Goal: Complete application form

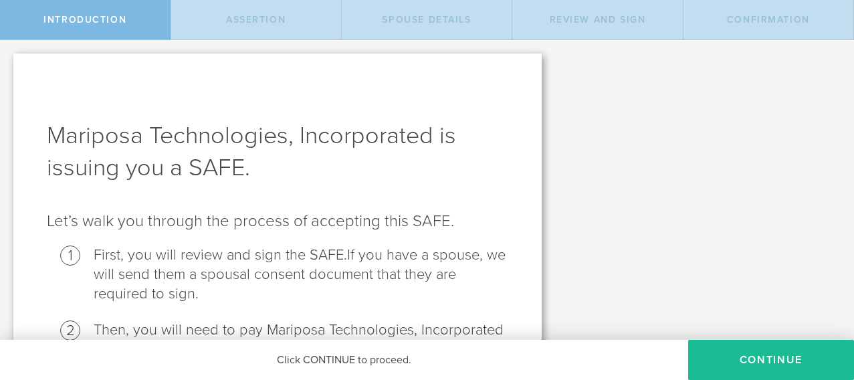
click at [755, 259] on div "Mariposa Technologies, Incorporated is issuing you a SAFE. Let’s walk you throu…" at bounding box center [427, 271] width 854 height 463
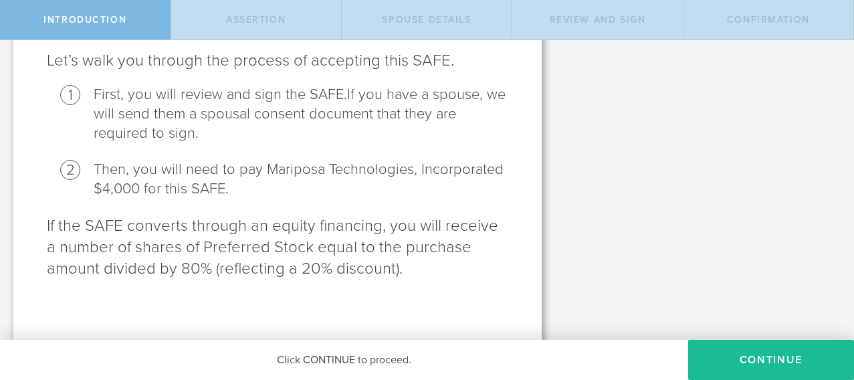
scroll to position [164, 0]
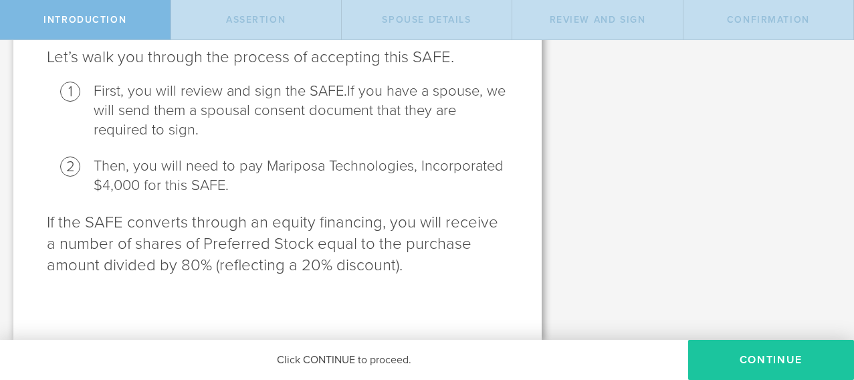
click at [788, 364] on button "Continue" at bounding box center [771, 360] width 166 height 40
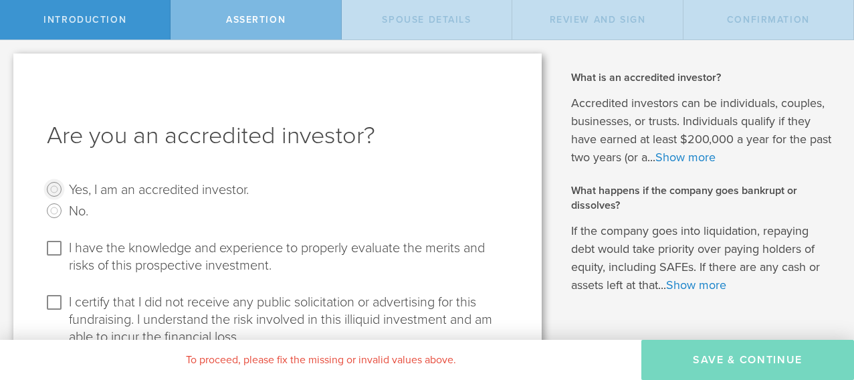
click at [58, 194] on input "Yes, I am an accredited investor." at bounding box center [53, 189] width 21 height 21
radio input "true"
click at [61, 257] on input "I have the knowledge and experience to properly evaluate the merits and risks o…" at bounding box center [53, 247] width 21 height 21
checkbox input "true"
click at [45, 306] on input "I certify that I did not receive any public solicitation or advertising for thi…" at bounding box center [53, 302] width 21 height 21
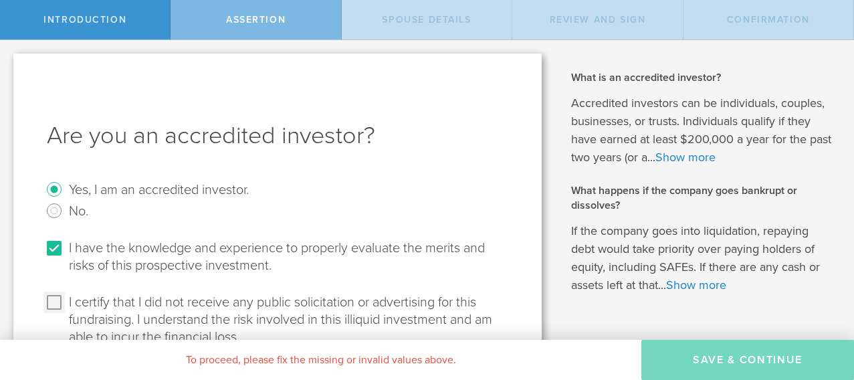
checkbox input "true"
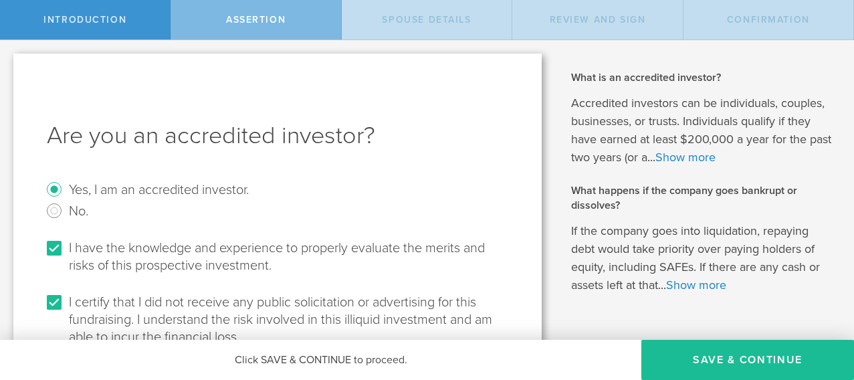
click at [549, 280] on div "Mariposa Technologies, Incorporated is issuing you a SAFE. Let’s walk you throu…" at bounding box center [277, 225] width 555 height 370
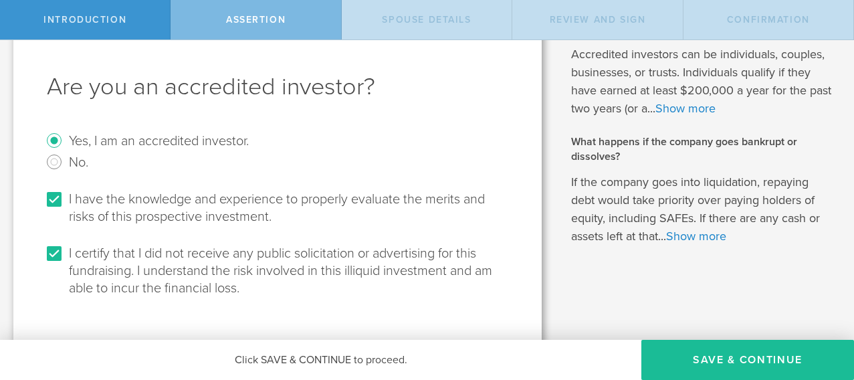
scroll to position [71, 0]
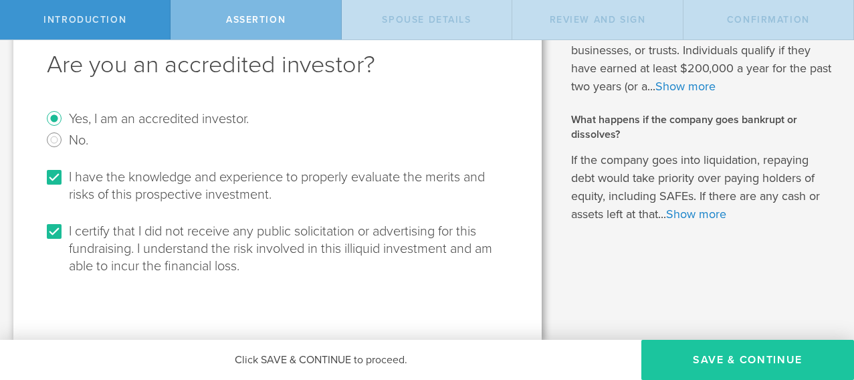
click at [697, 355] on button "Save & Continue" at bounding box center [747, 360] width 213 height 40
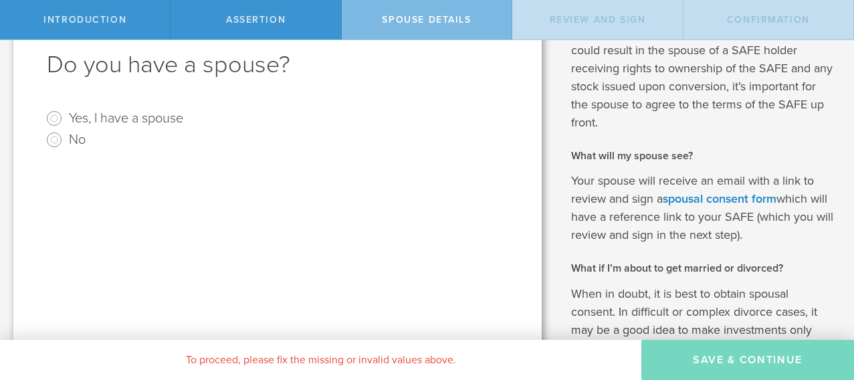
scroll to position [0, 0]
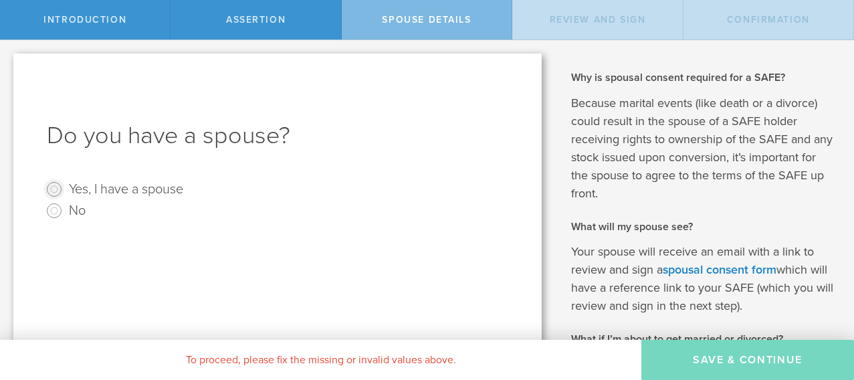
click at [56, 191] on input "Yes, I have a spouse" at bounding box center [53, 189] width 21 height 21
radio input "true"
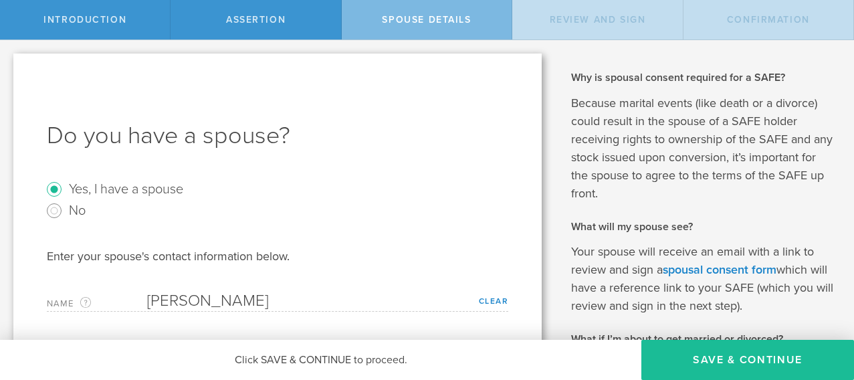
click at [552, 226] on div "Mariposa Technologies, Incorporated is issuing you a SAFE. Let’s walk you throu…" at bounding box center [277, 273] width 555 height 467
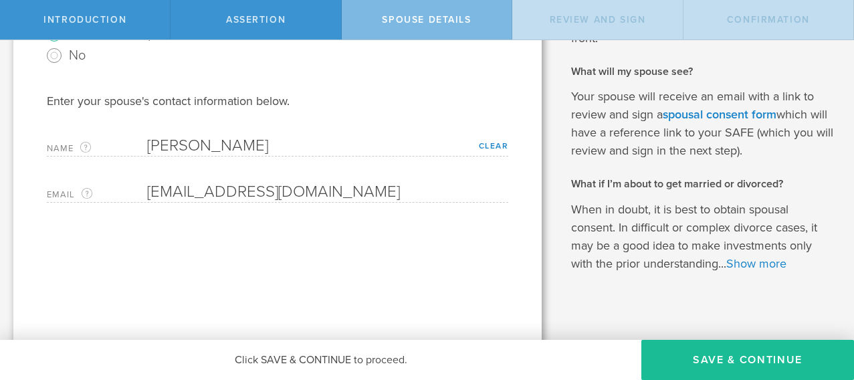
scroll to position [167, 0]
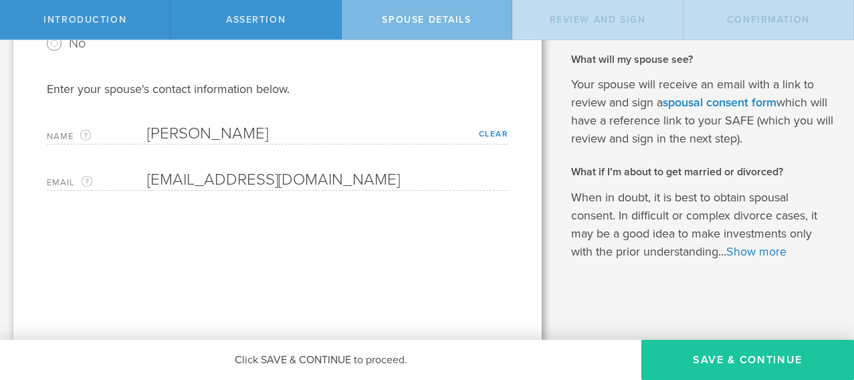
click at [725, 352] on button "Save & Continue" at bounding box center [747, 360] width 213 height 40
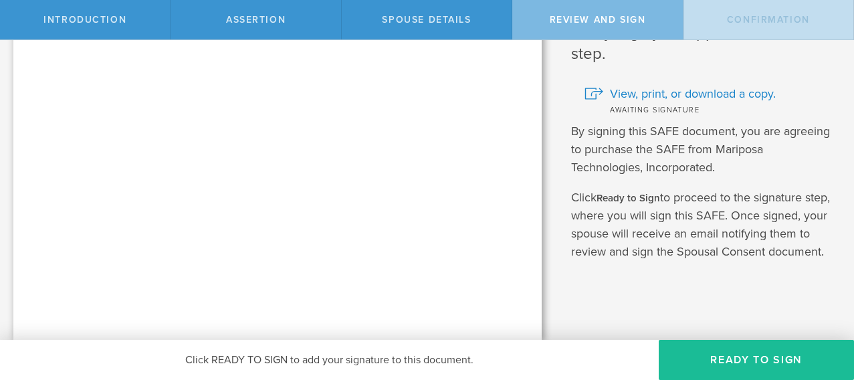
scroll to position [0, 0]
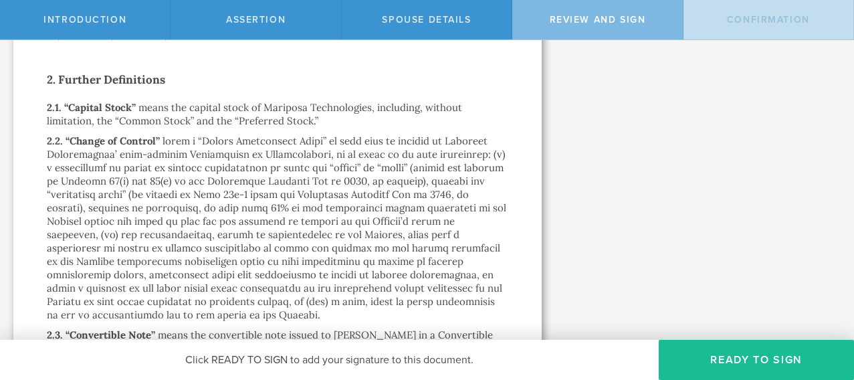
scroll to position [1257, 0]
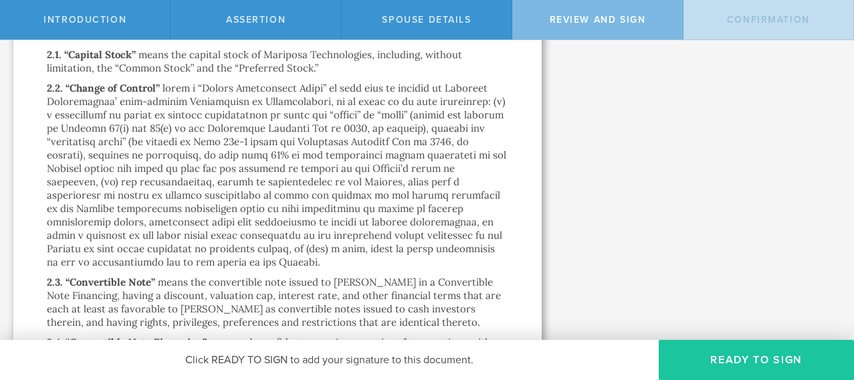
click at [720, 357] on button "Ready to Sign" at bounding box center [756, 360] width 195 height 40
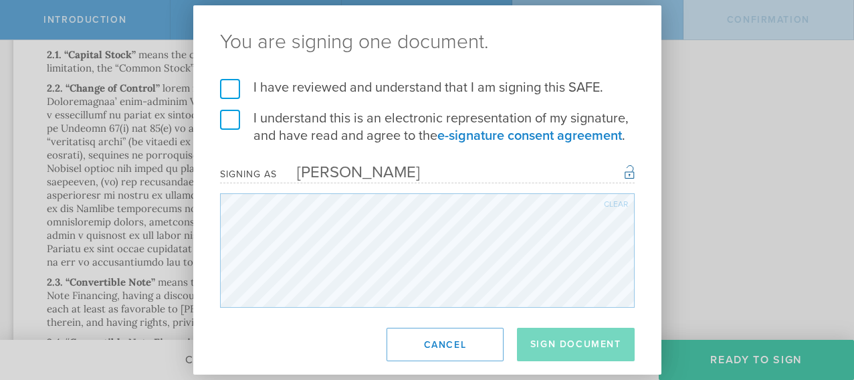
click at [235, 84] on label "I have reviewed and understand that I am signing this SAFE." at bounding box center [427, 87] width 415 height 17
click at [0, 0] on input "I have reviewed and understand that I am signing this SAFE." at bounding box center [0, 0] width 0 height 0
click at [232, 126] on label "I understand this is an electronic representation of my signature, and have rea…" at bounding box center [427, 127] width 415 height 35
click at [0, 0] on input "I understand this is an electronic representation of my signature, and have rea…" at bounding box center [0, 0] width 0 height 0
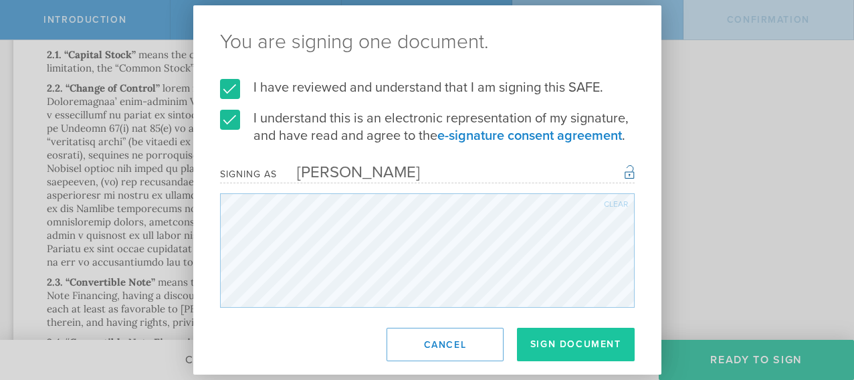
click at [578, 350] on button "Sign Document" at bounding box center [576, 344] width 118 height 33
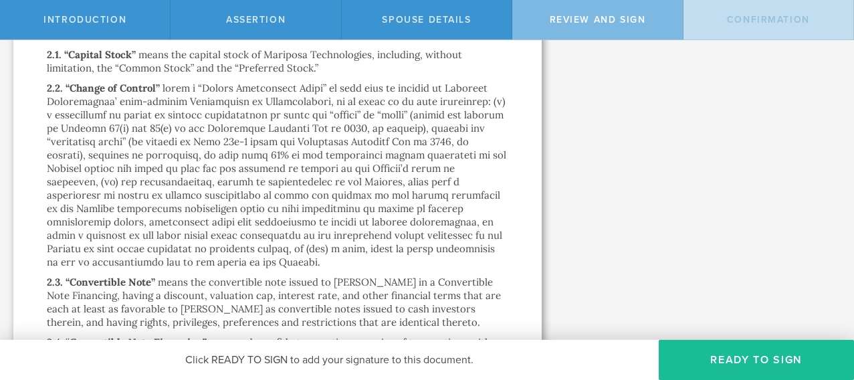
scroll to position [0, 0]
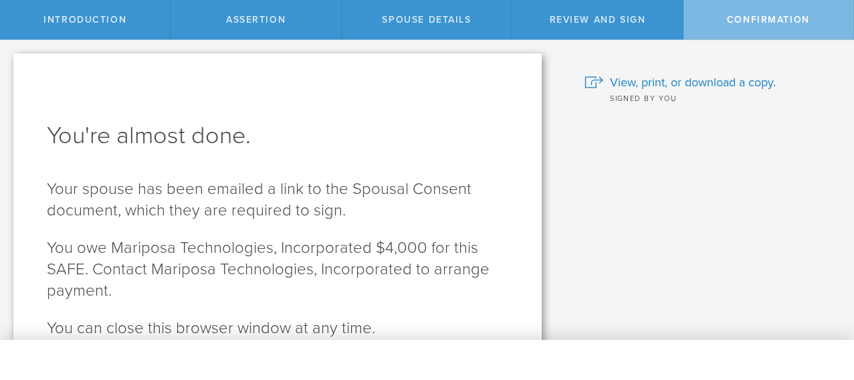
click at [607, 256] on div "What is an accredited investor? Accredited investors can be individuals, couple…" at bounding box center [704, 221] width 299 height 362
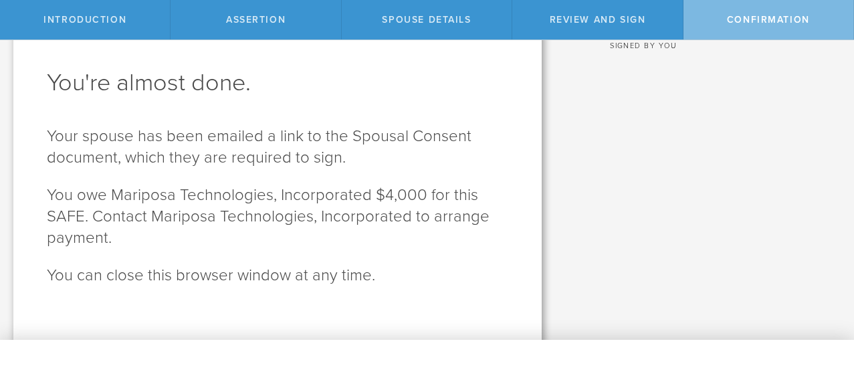
scroll to position [63, 0]
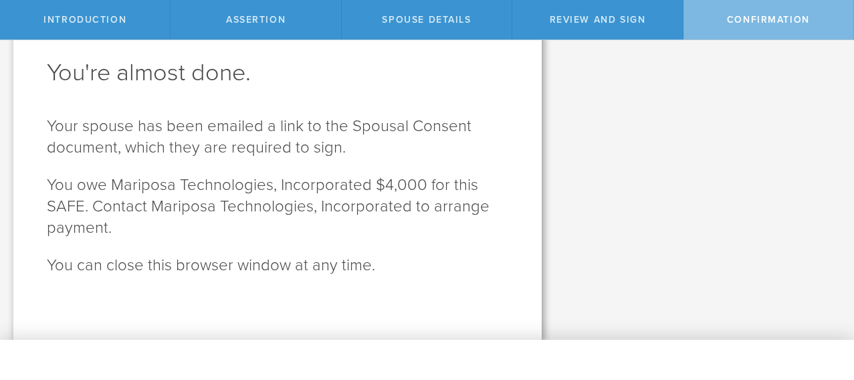
click at [607, 279] on div "What is an accredited investor? Accredited investors can be individuals, couple…" at bounding box center [704, 158] width 299 height 362
